Goal: Information Seeking & Learning: Learn about a topic

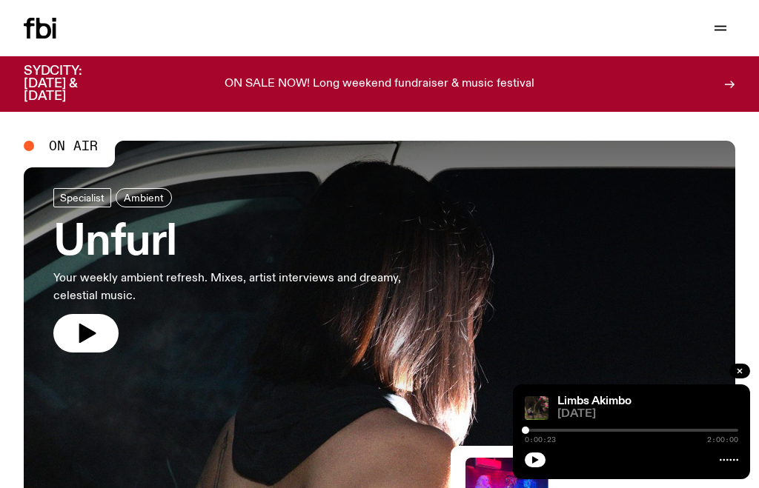
click at [730, 24] on button "button" at bounding box center [720, 28] width 30 height 21
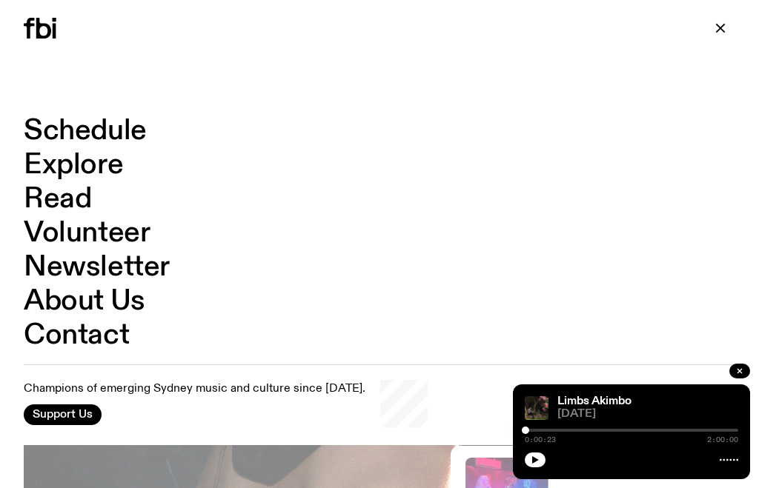
click at [109, 128] on link "Schedule" at bounding box center [85, 131] width 123 height 28
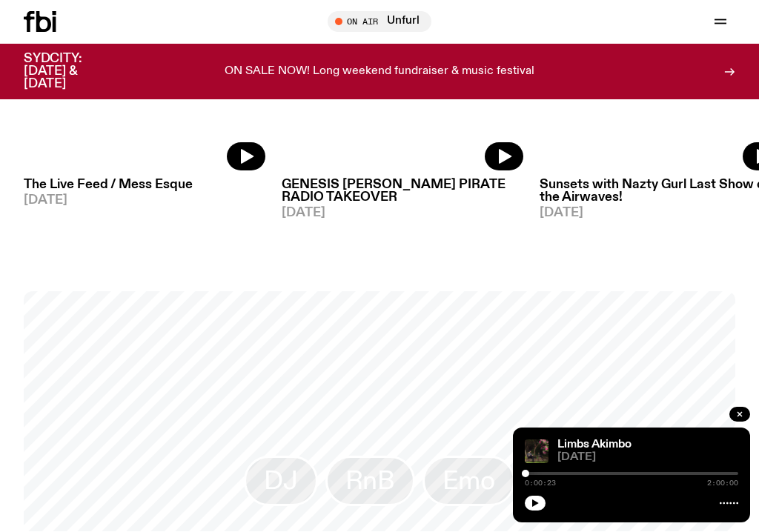
scroll to position [782, 0]
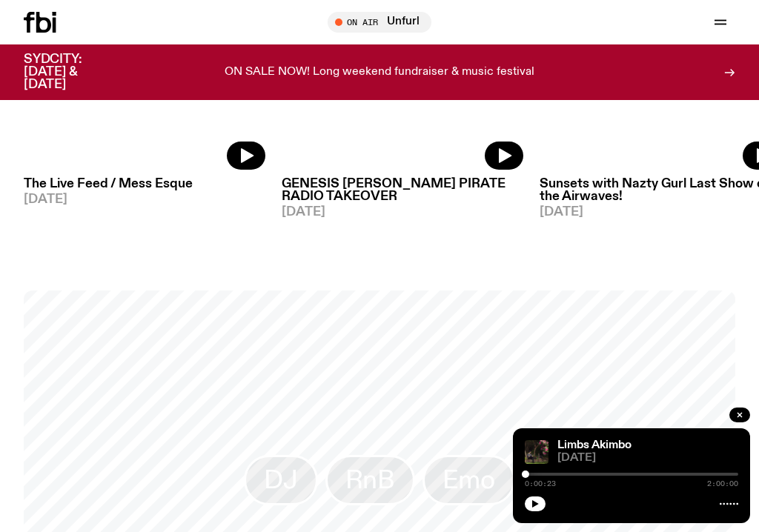
click at [749, 417] on button "button" at bounding box center [739, 414] width 21 height 15
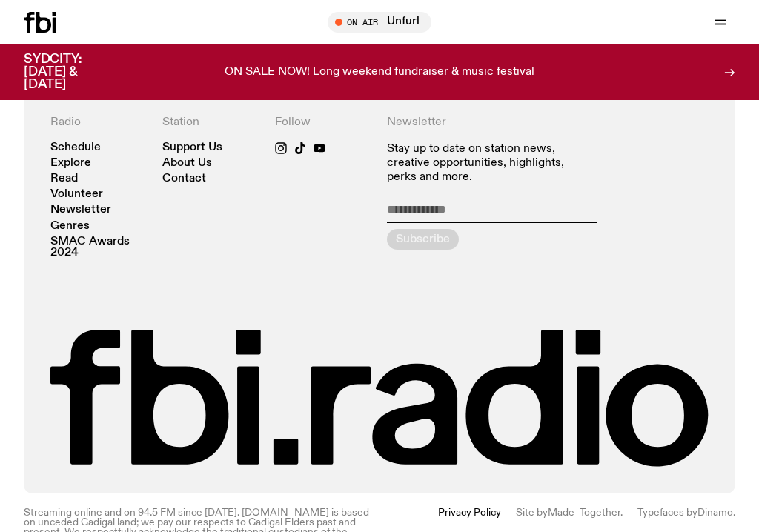
scroll to position [2808, 0]
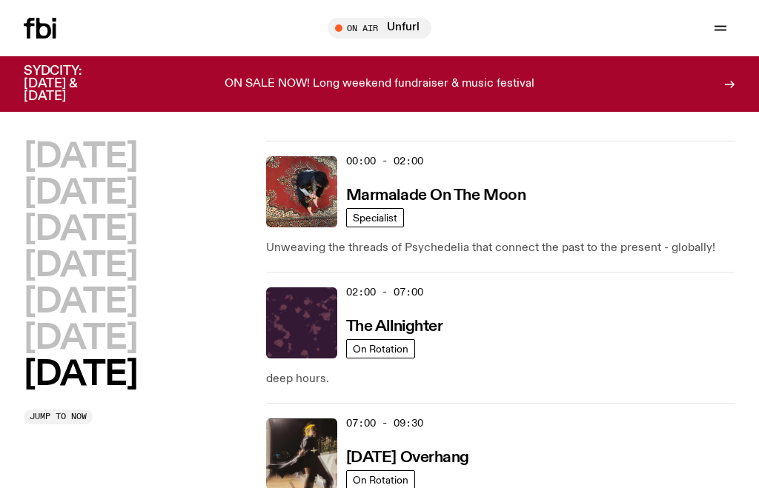
click at [110, 342] on h2 "[DATE]" at bounding box center [80, 338] width 113 height 33
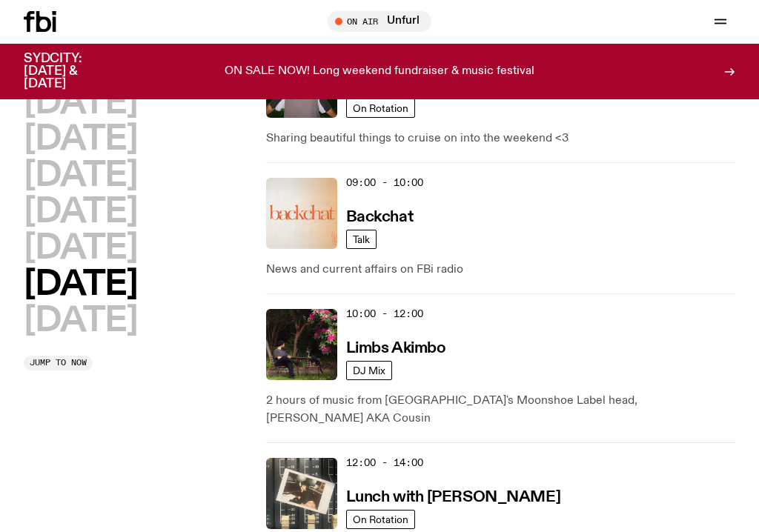
scroll to position [359, 0]
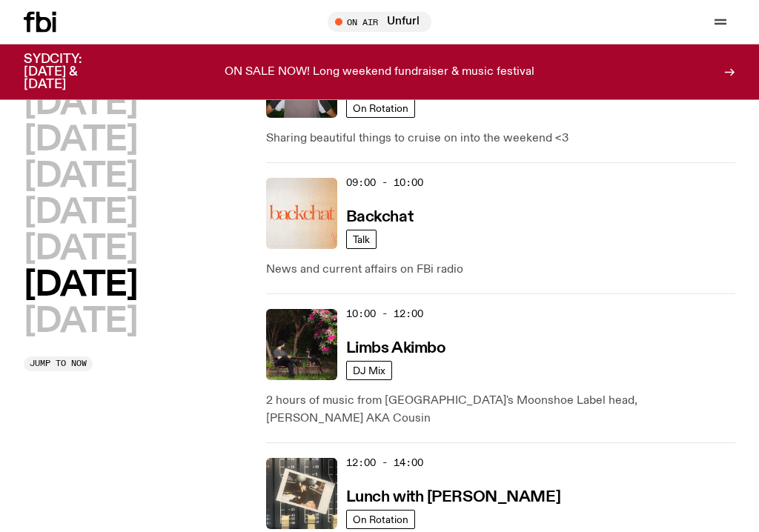
click at [445, 336] on div "10:00 - 12:00 Limbs Akimbo" at bounding box center [540, 345] width 389 height 71
click at [422, 324] on div "10:00 - 12:00 Limbs Akimbo" at bounding box center [540, 345] width 389 height 71
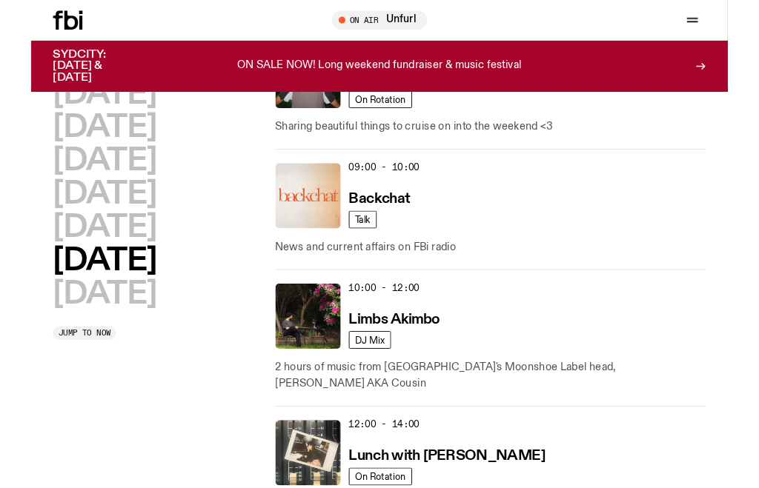
scroll to position [360, 0]
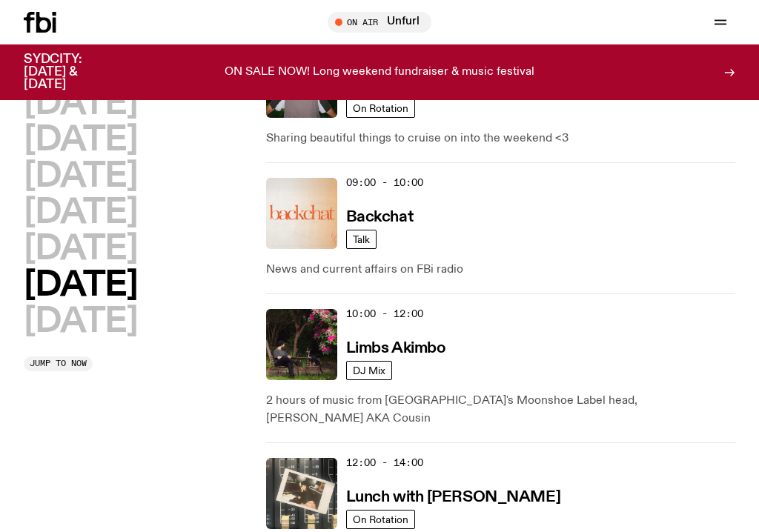
click at [323, 347] on img at bounding box center [301, 344] width 71 height 71
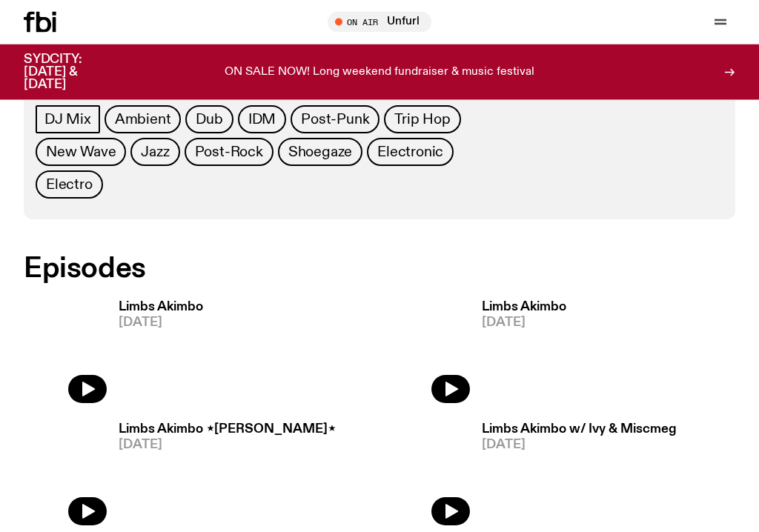
scroll to position [625, 0]
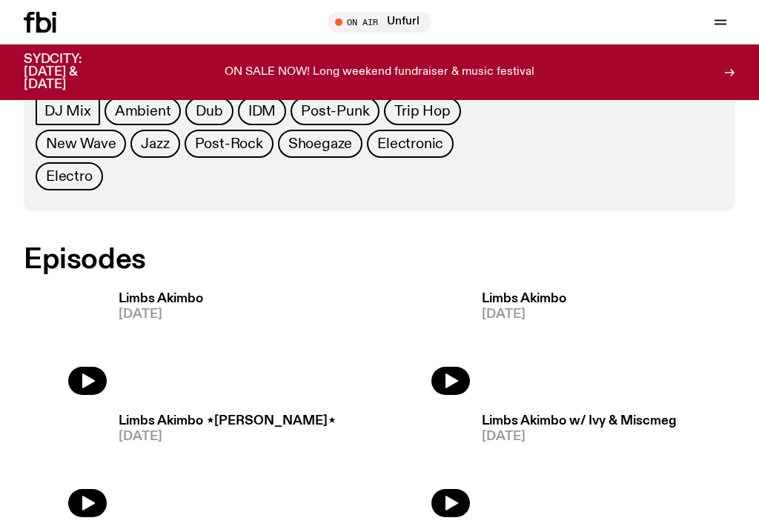
click at [87, 373] on icon "button" at bounding box center [88, 380] width 13 height 15
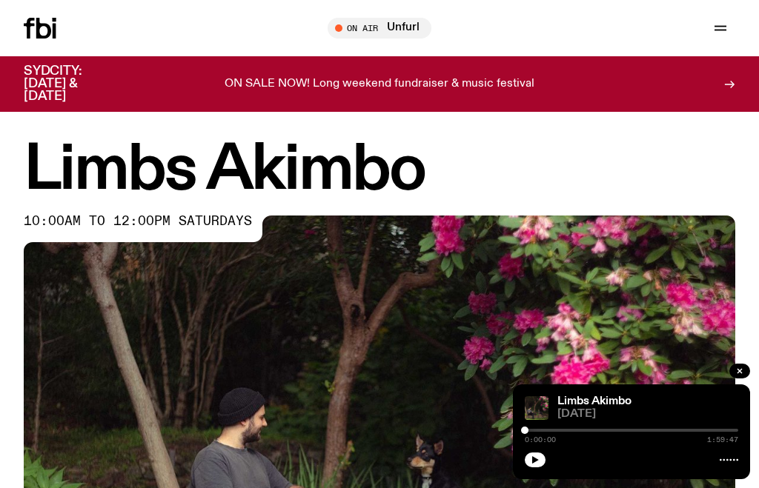
click at [538, 467] on button "button" at bounding box center [535, 460] width 21 height 15
